Goal: Information Seeking & Learning: Learn about a topic

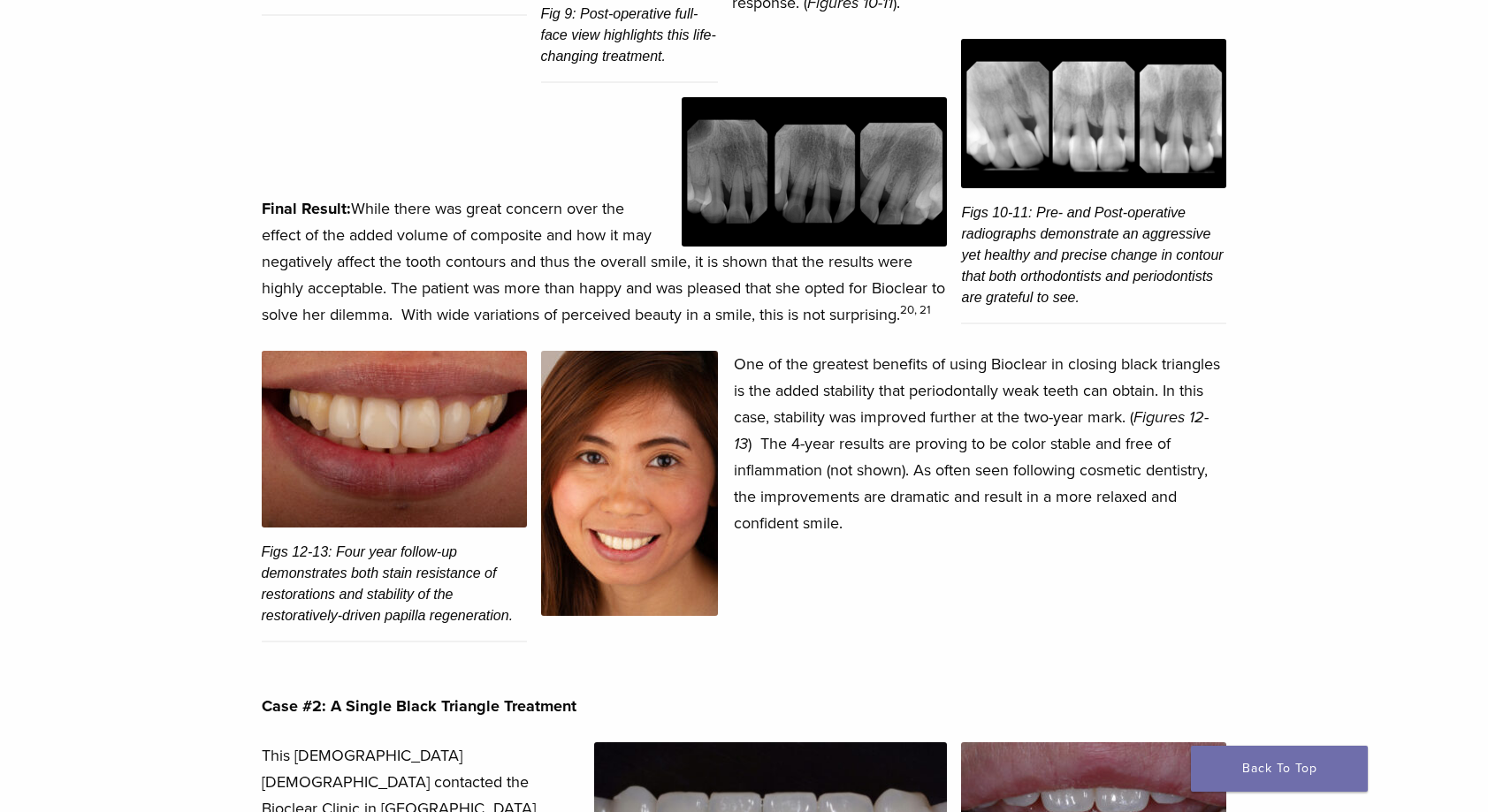
scroll to position [4199, 0]
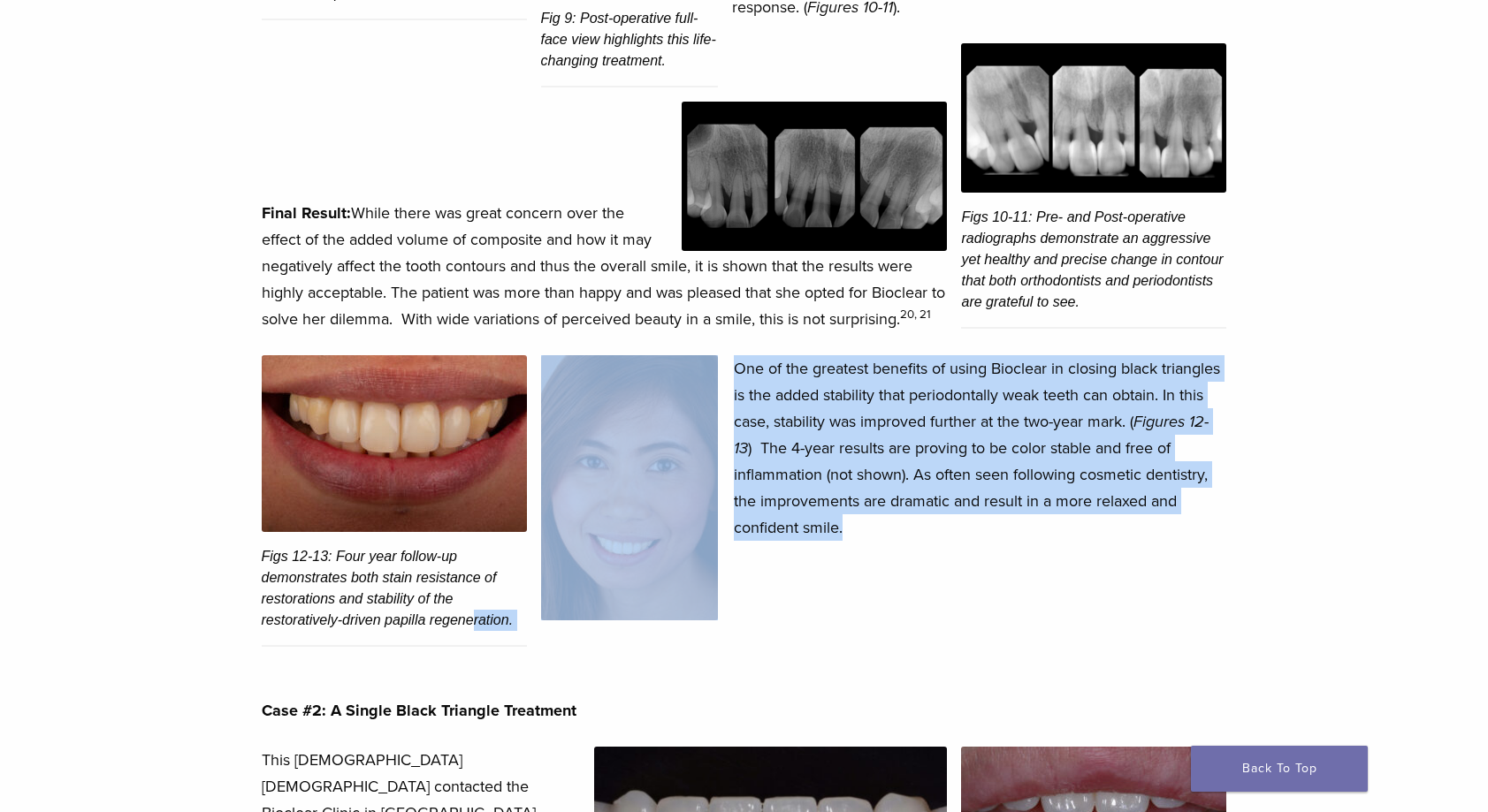
drag, startPoint x: 260, startPoint y: 595, endPoint x: 469, endPoint y: 586, distance: 209.2
click at [469, 586] on div "Mild to Wild by Dr. [PERSON_NAME] and [PERSON_NAME] Abstract: Patient interest …" at bounding box center [744, 519] width 992 height 9170
click at [469, 586] on figcaption "Figs 12-13: Four year follow-up demonstrates both stain resistance of restorati…" at bounding box center [394, 590] width 265 height 115
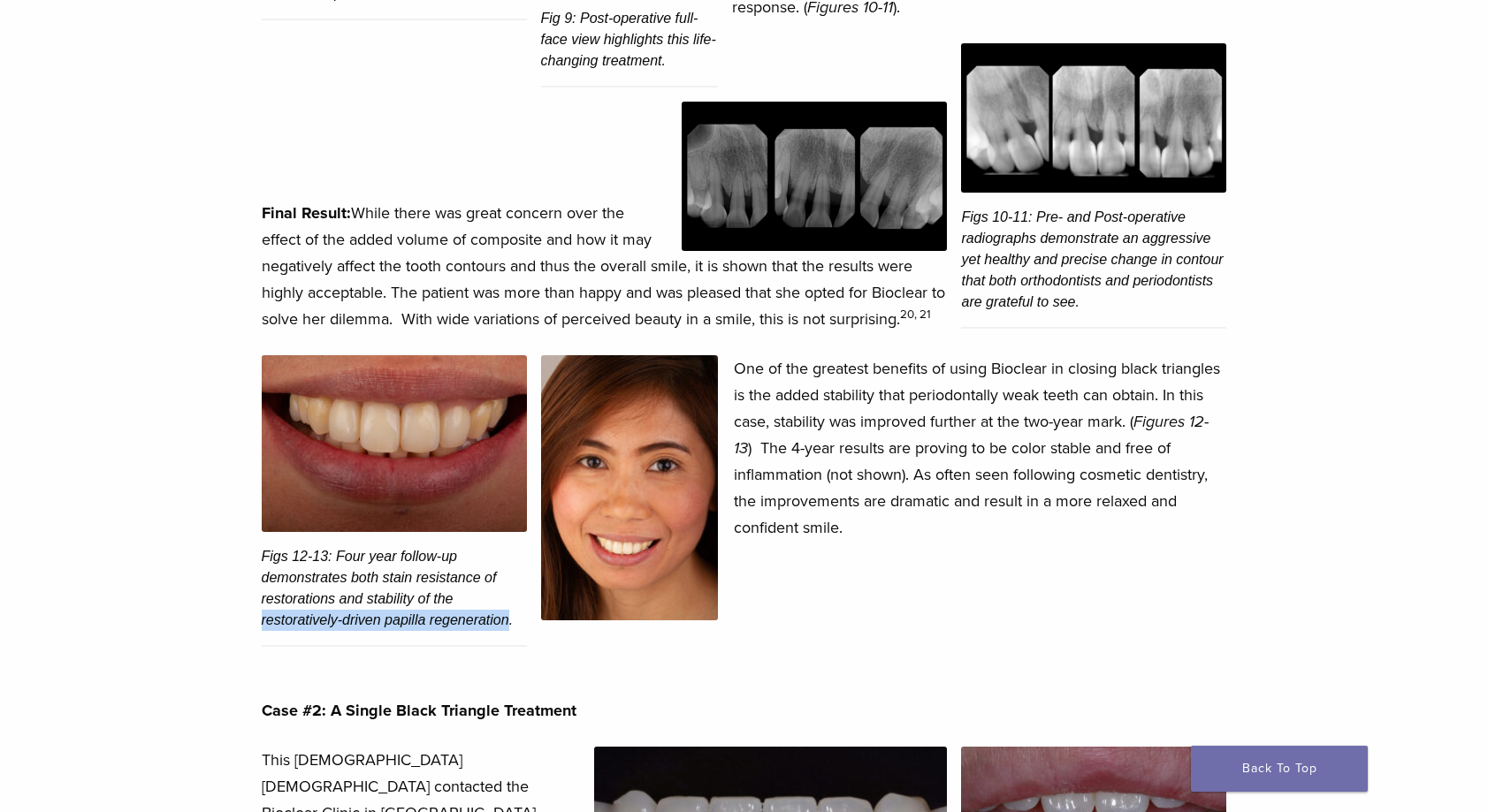
drag, startPoint x: 505, startPoint y: 594, endPoint x: 262, endPoint y: 593, distance: 243.0
click at [262, 593] on figcaption "Figs 12-13: Four year follow-up demonstrates both stain resistance of restorati…" at bounding box center [394, 590] width 265 height 115
copy figcaption "restoratively-driven papilla regeneration"
